Goal: Information Seeking & Learning: Learn about a topic

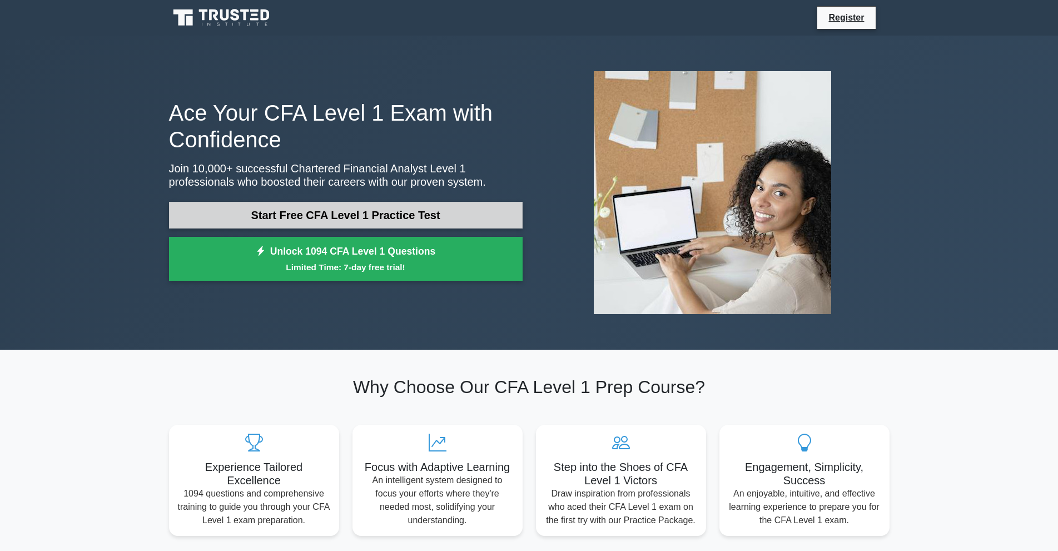
click at [390, 212] on link "Start Free CFA Level 1 Practice Test" at bounding box center [346, 215] width 354 height 27
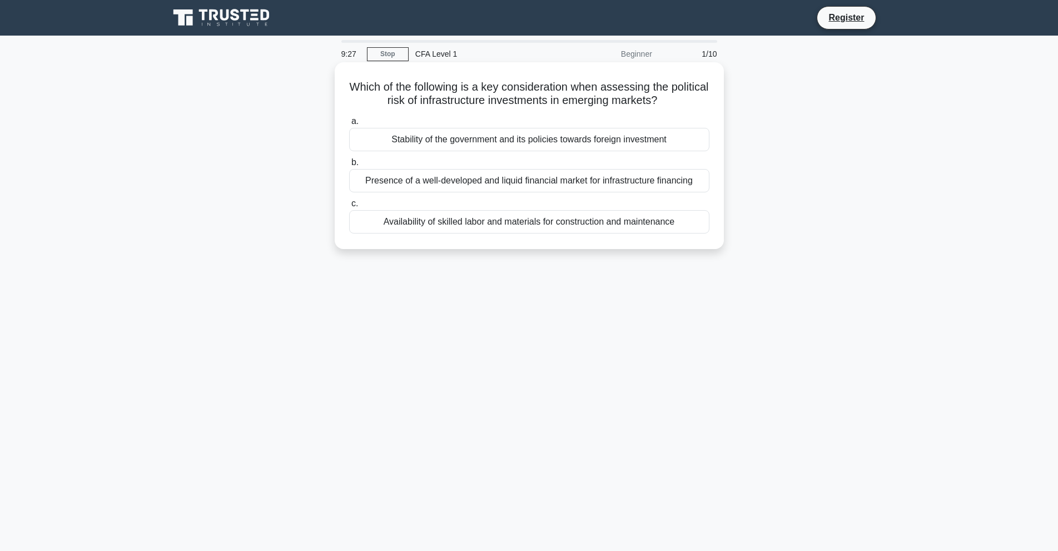
click at [528, 187] on div "Presence of a well-developed and liquid financial market for infrastructure fin…" at bounding box center [529, 180] width 360 height 23
click at [349, 166] on input "b. Presence of a well-developed and liquid financial market for infrastructure …" at bounding box center [349, 162] width 0 height 7
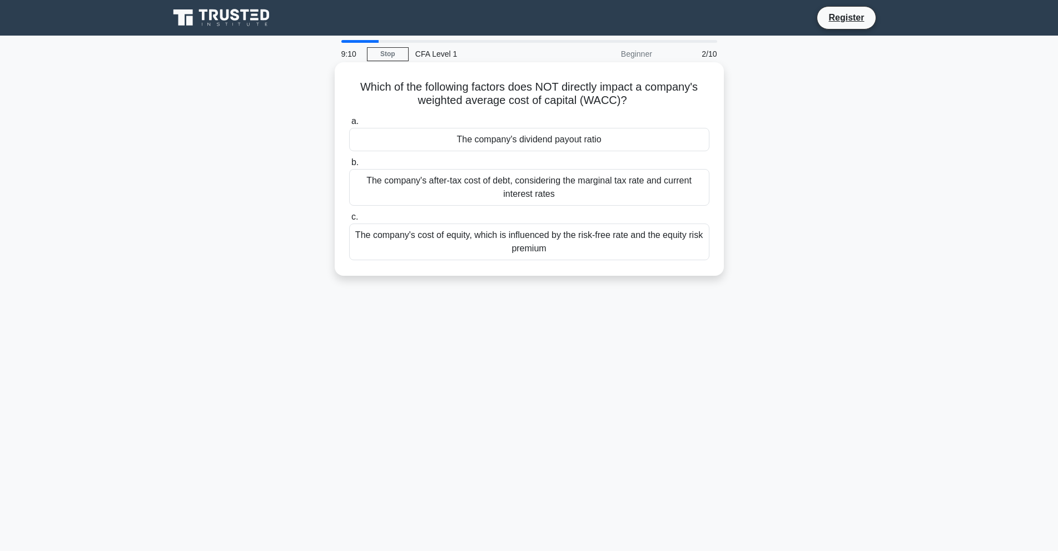
click at [509, 138] on div "The company's dividend payout ratio" at bounding box center [529, 139] width 360 height 23
click at [349, 125] on input "a. The company's dividend payout ratio" at bounding box center [349, 121] width 0 height 7
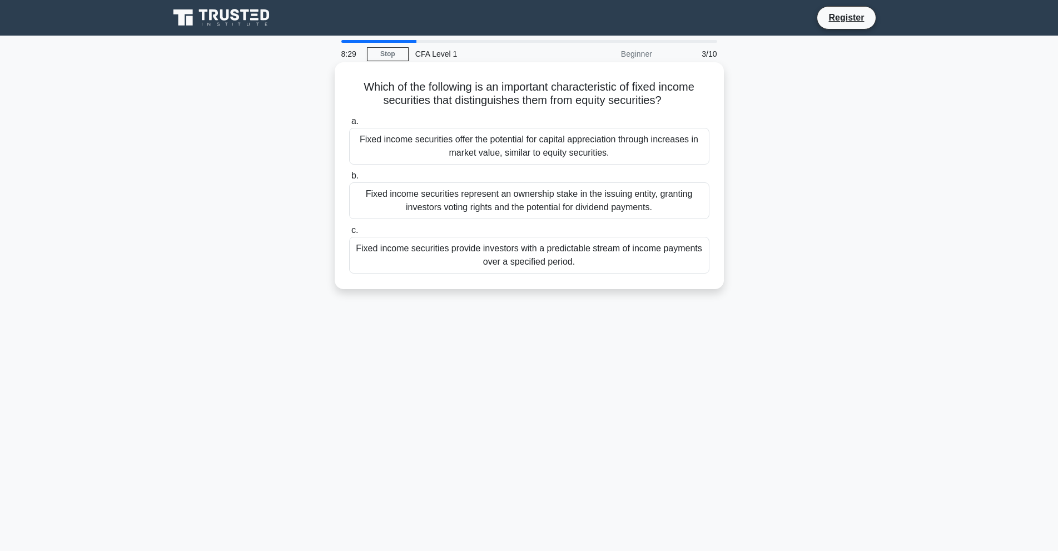
click at [475, 258] on div "Fixed income securities provide investors with a predictable stream of income p…" at bounding box center [529, 255] width 360 height 37
click at [349, 234] on input "c. Fixed income securities provide investors with a predictable stream of incom…" at bounding box center [349, 230] width 0 height 7
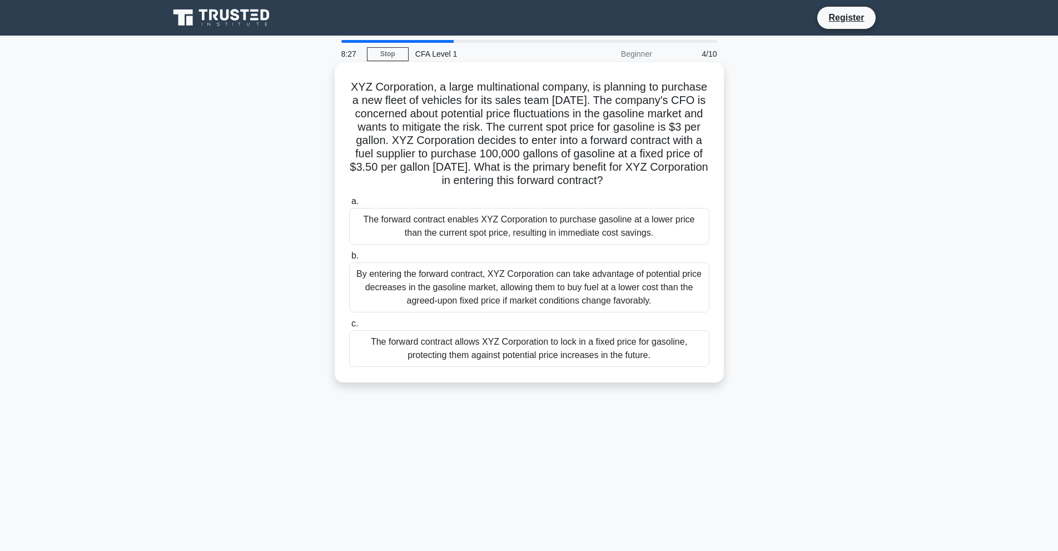
drag, startPoint x: 603, startPoint y: 184, endPoint x: 680, endPoint y: 120, distance: 100.7
click at [680, 120] on h5 "XYZ Corporation, a large multinational company, is planning to purchase a new f…" at bounding box center [529, 134] width 362 height 108
click at [642, 355] on div "The forward contract allows XYZ Corporation to lock in a fixed price for gasoli…" at bounding box center [529, 348] width 360 height 37
click at [349, 327] on input "c. The forward contract allows XYZ Corporation to lock in a fixed price for gas…" at bounding box center [349, 323] width 0 height 7
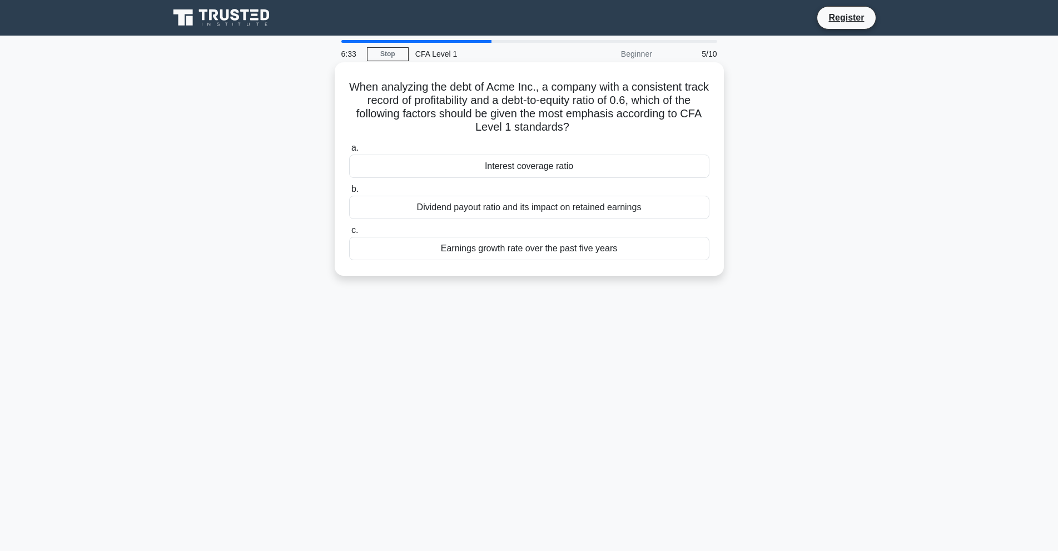
click at [547, 167] on div "Interest coverage ratio" at bounding box center [529, 166] width 360 height 23
click at [349, 152] on input "a. Interest coverage ratio" at bounding box center [349, 148] width 0 height 7
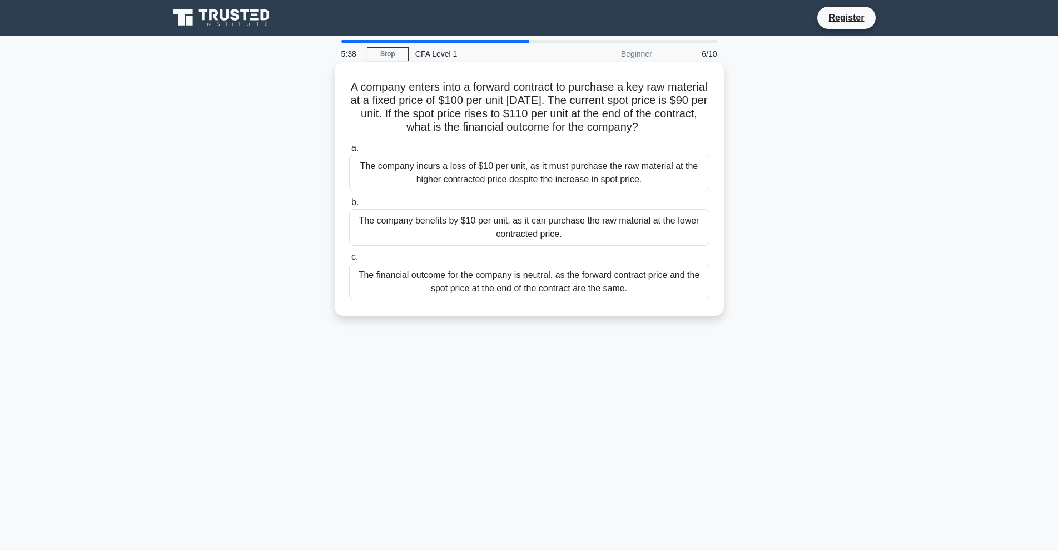
click at [470, 220] on div "The company benefits by $10 per unit, as it can purchase the raw material at th…" at bounding box center [529, 227] width 360 height 37
click at [349, 206] on input "b. The company benefits by $10 per unit, as it can purchase the raw material at…" at bounding box center [349, 202] width 0 height 7
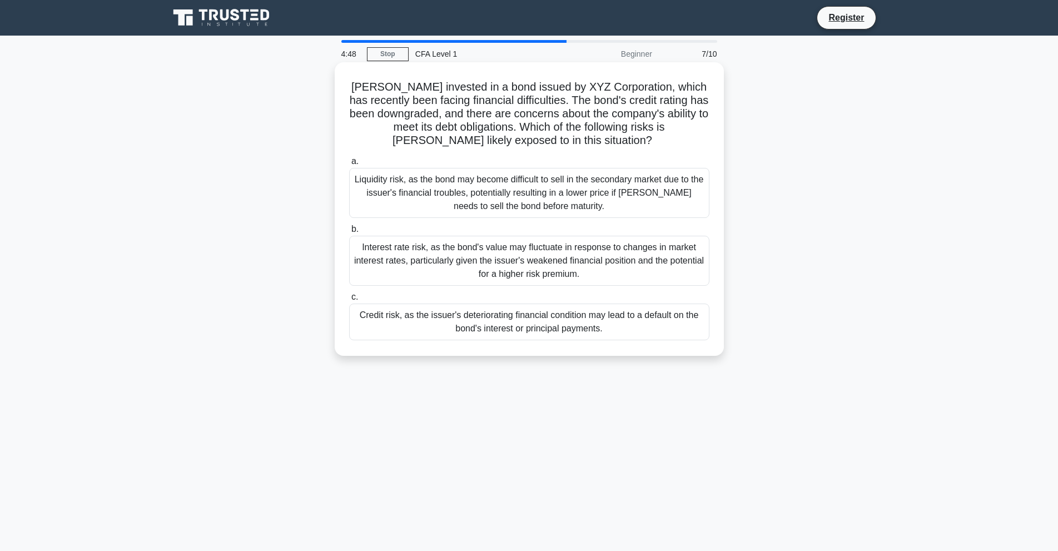
click at [543, 322] on div "Credit risk, as the issuer's deteriorating financial condition may lead to a de…" at bounding box center [529, 322] width 360 height 37
click at [349, 301] on input "c. Credit risk, as the issuer's deteriorating financial condition may lead to a…" at bounding box center [349, 297] width 0 height 7
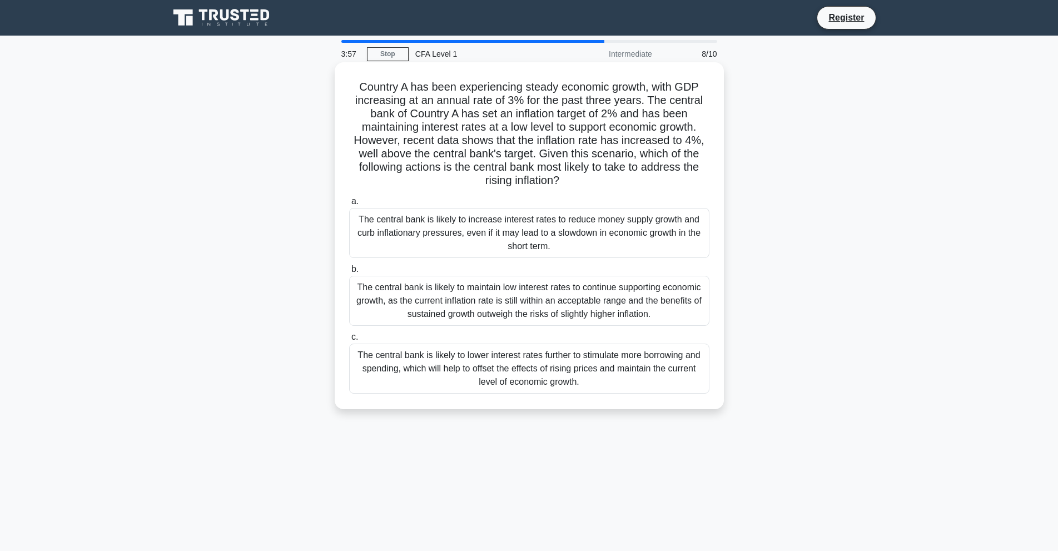
click at [541, 223] on div "The central bank is likely to increase interest rates to reduce money supply gr…" at bounding box center [529, 233] width 360 height 50
click at [349, 205] on input "a. The central bank is likely to increase interest rates to reduce money supply…" at bounding box center [349, 201] width 0 height 7
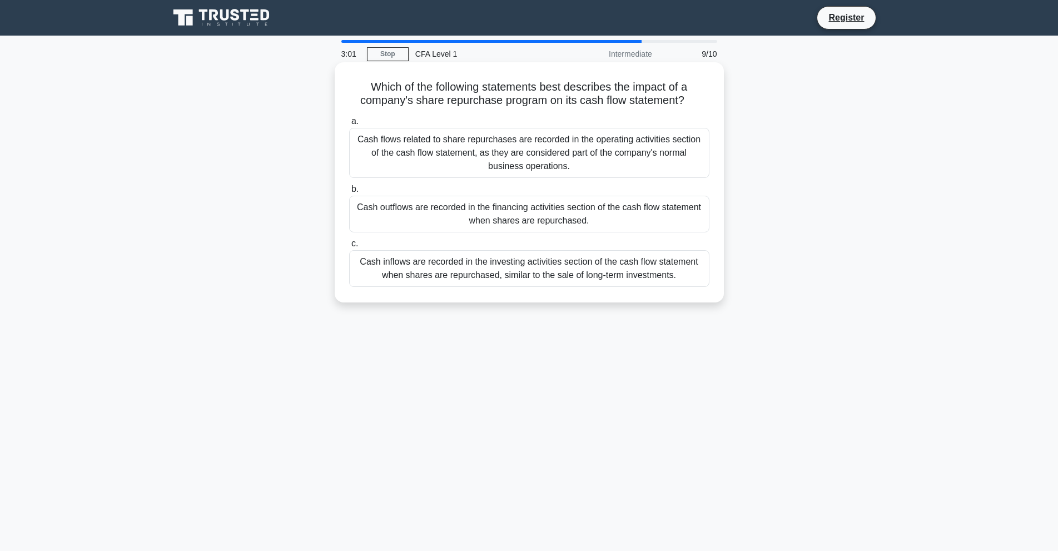
drag, startPoint x: 644, startPoint y: 152, endPoint x: 539, endPoint y: 267, distance: 155.5
click at [539, 267] on div "Cash inflows are recorded in the investing activities section of the cash flow …" at bounding box center [529, 268] width 360 height 37
click at [349, 247] on input "c. Cash inflows are recorded in the investing activities section of the cash fl…" at bounding box center [349, 243] width 0 height 7
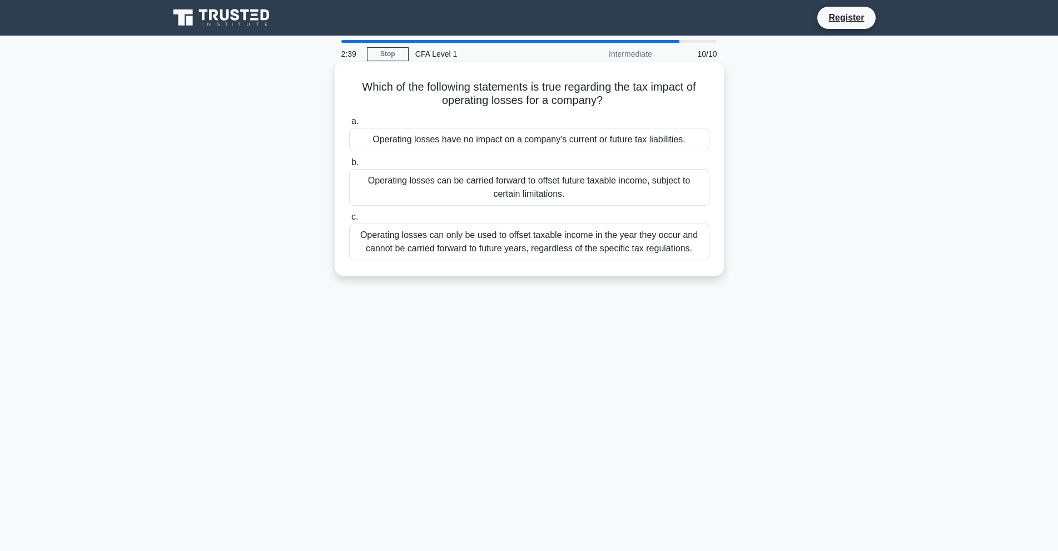
click at [508, 247] on div "Operating losses can only be used to offset taxable income in the year they occ…" at bounding box center [529, 241] width 360 height 37
click at [349, 221] on input "c. Operating losses can only be used to offset taxable income in the year they …" at bounding box center [349, 216] width 0 height 7
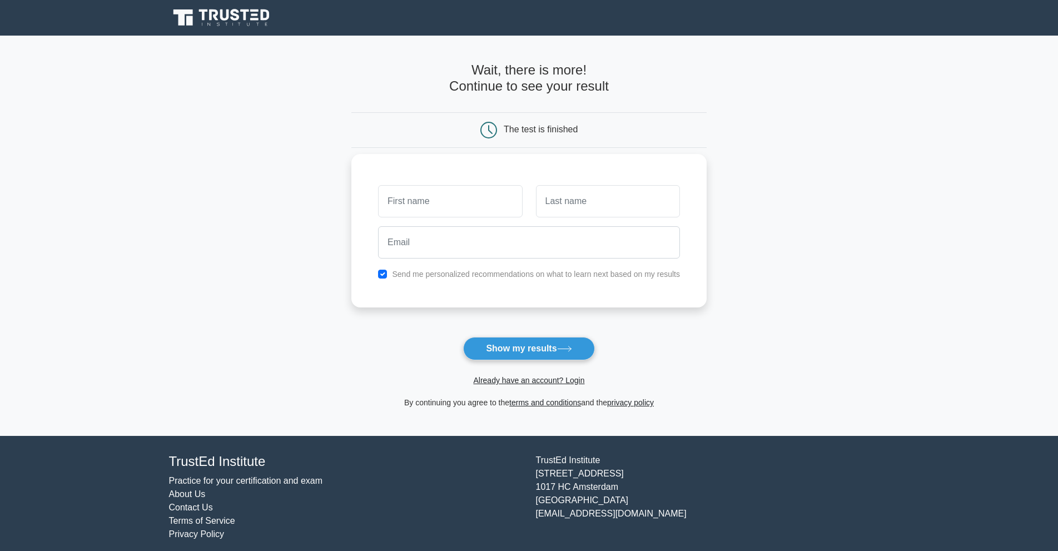
click at [451, 204] on input "text" at bounding box center [450, 201] width 144 height 32
click at [519, 348] on button "Show my results" at bounding box center [528, 348] width 131 height 23
click at [433, 196] on input "text" at bounding box center [450, 201] width 144 height 32
type input "Test1"
click at [534, 360] on button "Show my results" at bounding box center [528, 348] width 131 height 23
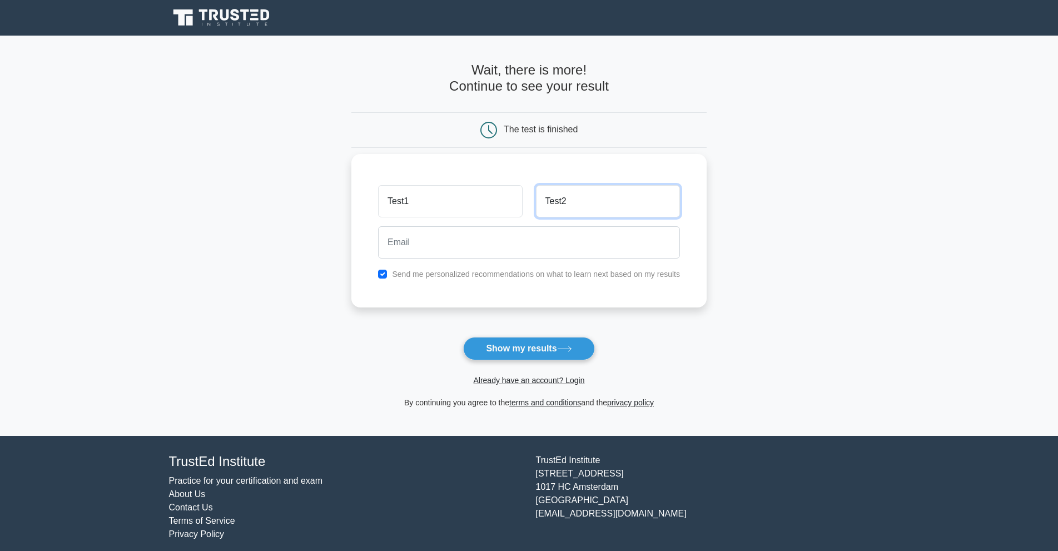
type input "Test2"
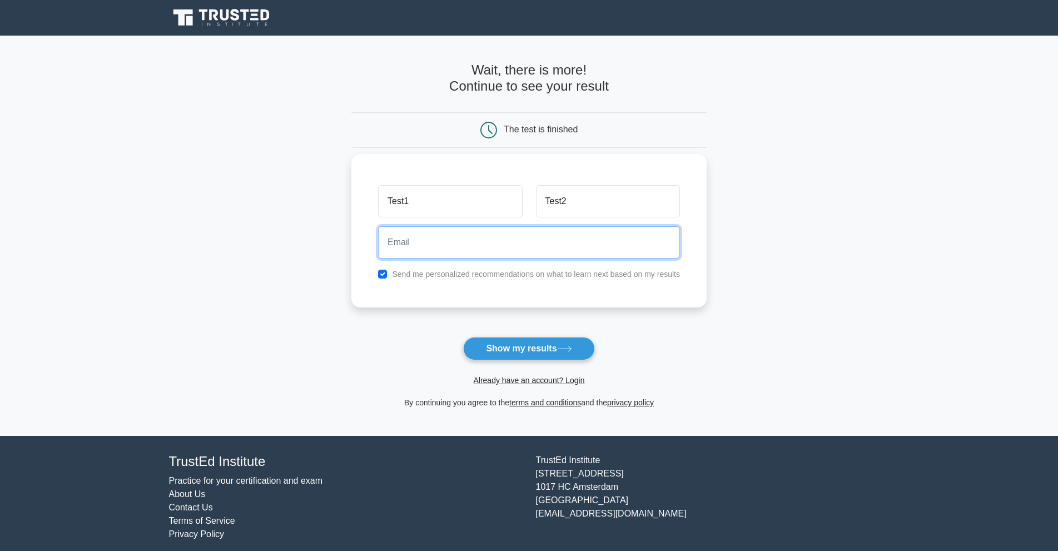
click at [524, 244] on input "email" at bounding box center [529, 242] width 302 height 32
type input "c"
click at [519, 274] on label "Send me personalized recommendations on what to learn next based on my results" at bounding box center [536, 274] width 288 height 9
click at [529, 244] on input "c" at bounding box center [529, 242] width 302 height 32
click at [521, 273] on div "Send me personalized recommendations on what to learn next based on my results" at bounding box center [528, 273] width 315 height 13
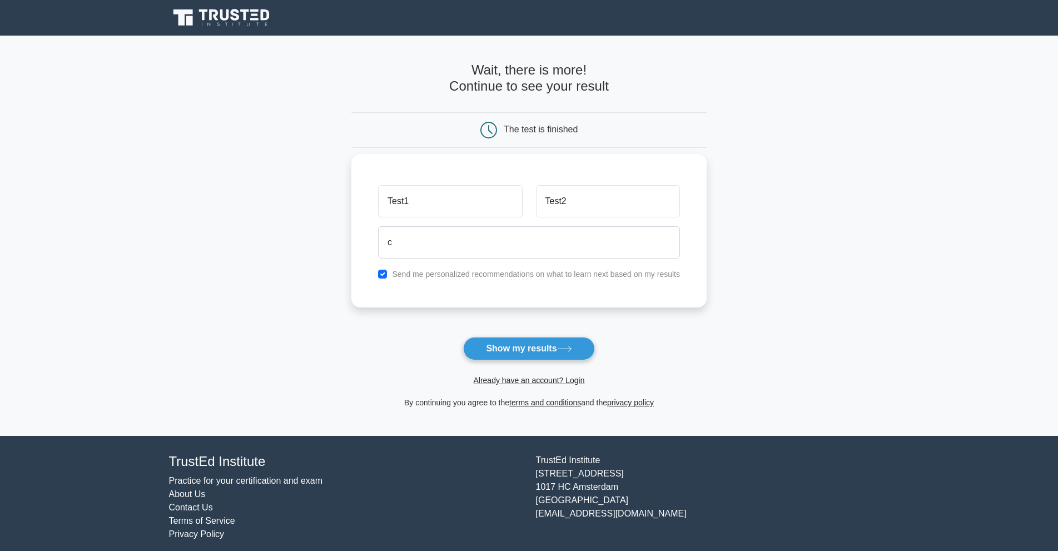
click at [521, 273] on label "Send me personalized recommendations on what to learn next based on my results" at bounding box center [536, 274] width 288 height 9
click at [382, 275] on input "checkbox" at bounding box center [382, 274] width 9 height 9
checkbox input "false"
click at [423, 241] on input "c" at bounding box center [529, 242] width 302 height 32
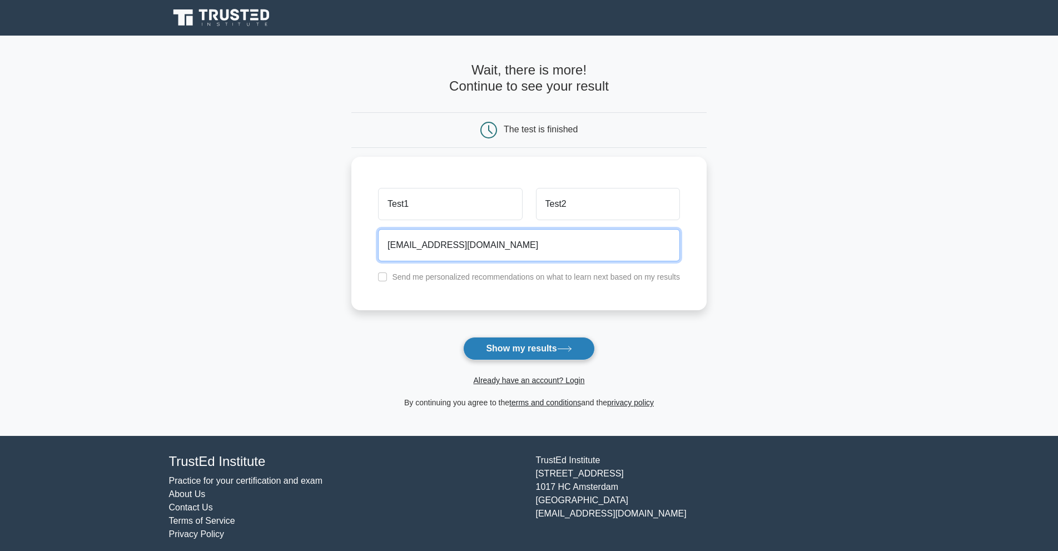
type input "[EMAIL_ADDRESS][DOMAIN_NAME]"
click at [512, 345] on button "Show my results" at bounding box center [528, 348] width 131 height 23
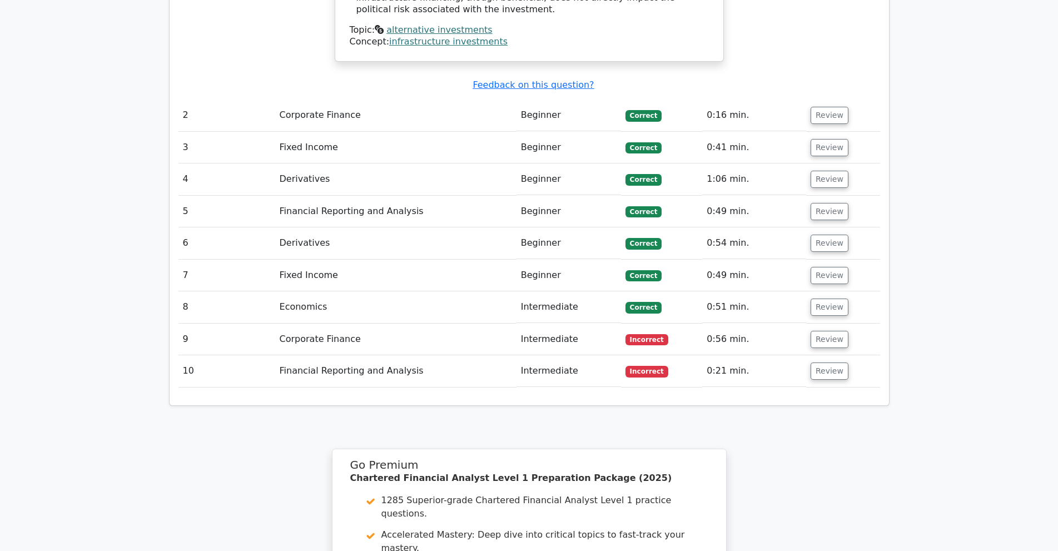
scroll to position [1390, 0]
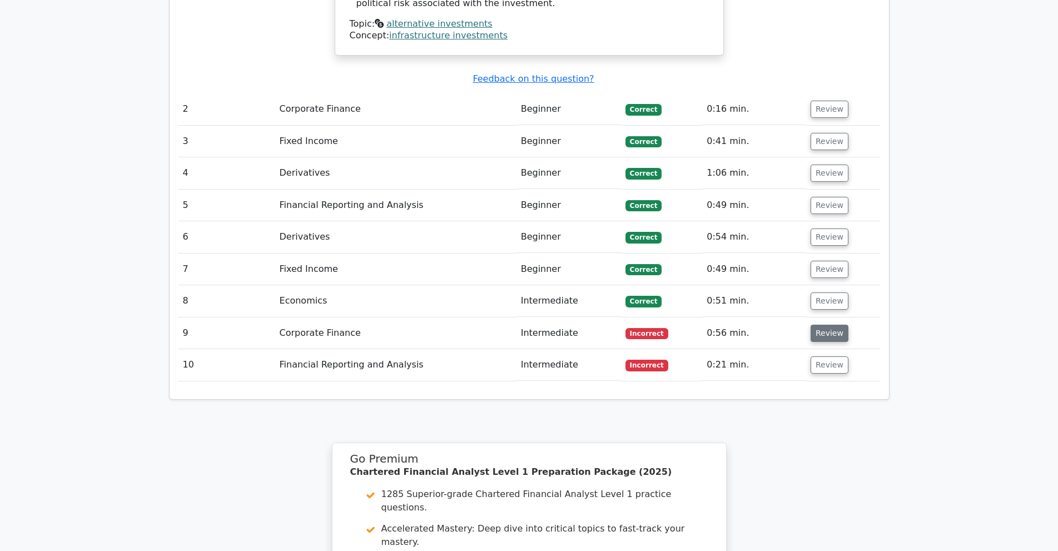
click at [836, 325] on button "Review" at bounding box center [830, 333] width 38 height 17
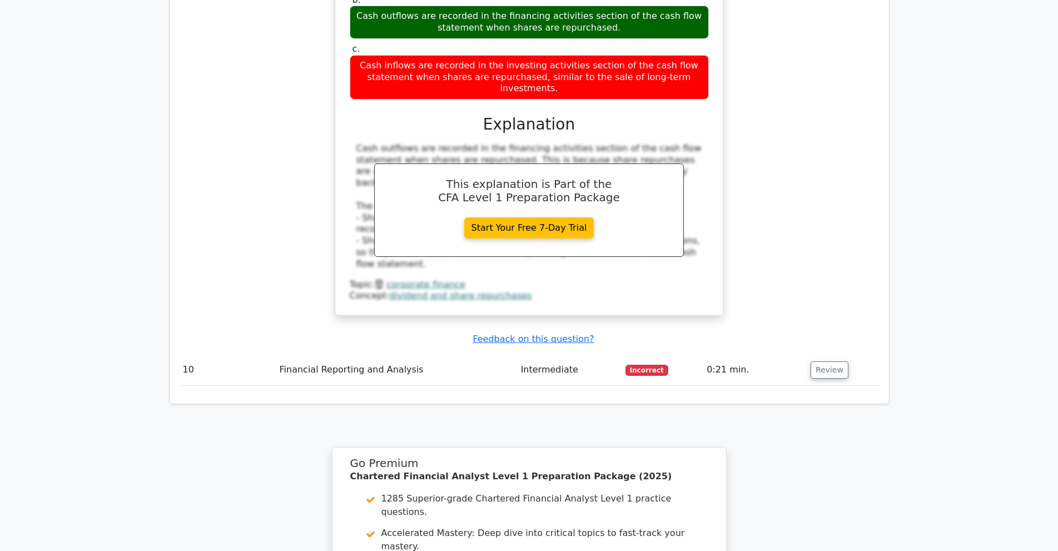
scroll to position [1890, 0]
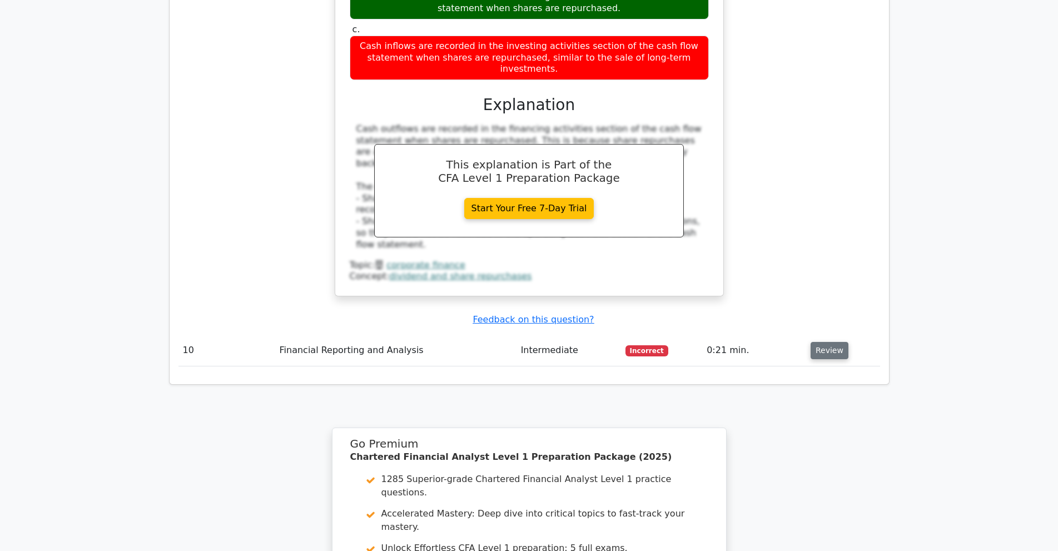
click at [823, 342] on button "Review" at bounding box center [830, 350] width 38 height 17
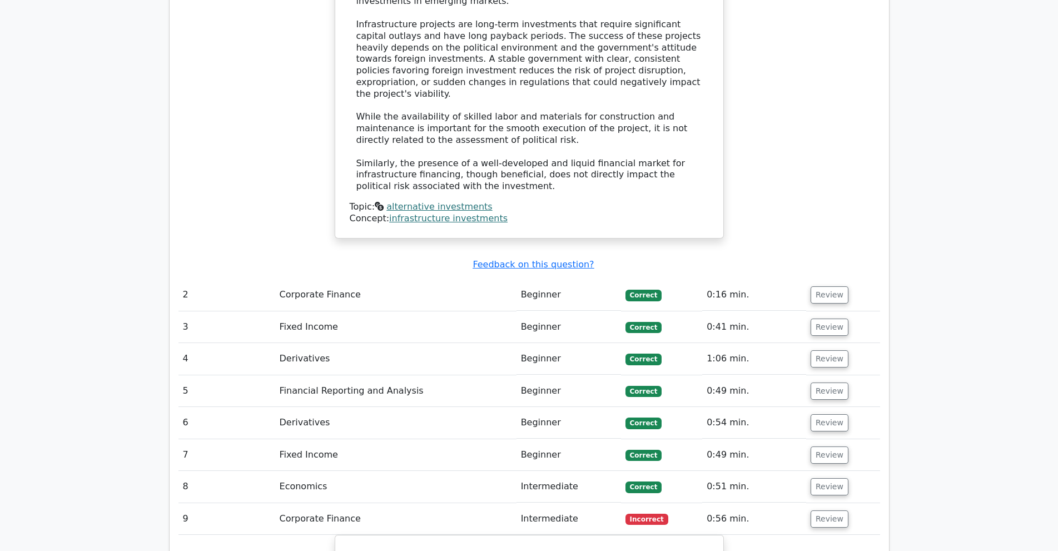
scroll to position [1279, 0]
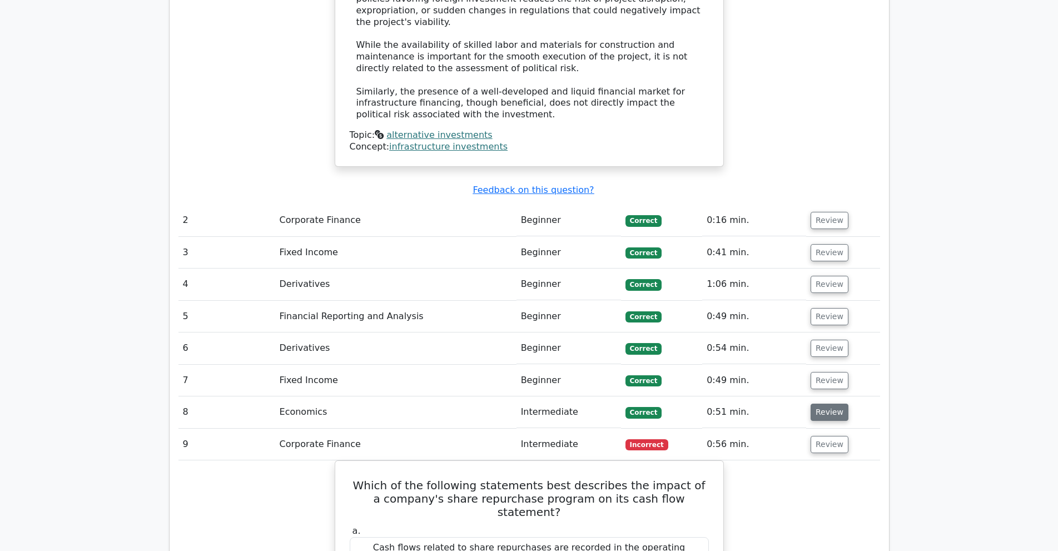
click at [839, 404] on button "Review" at bounding box center [830, 412] width 38 height 17
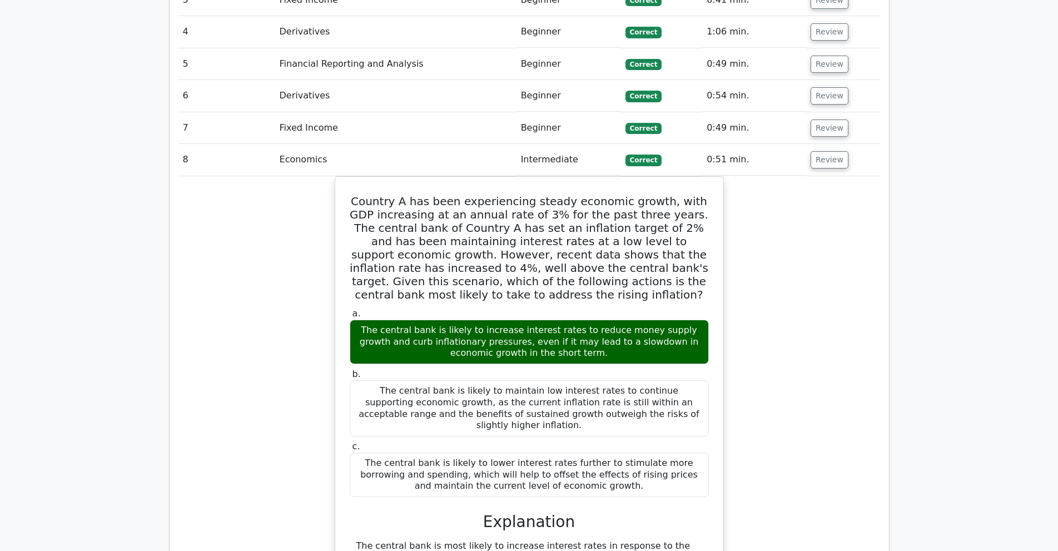
scroll to position [1612, 0]
